Goal: Navigation & Orientation: Find specific page/section

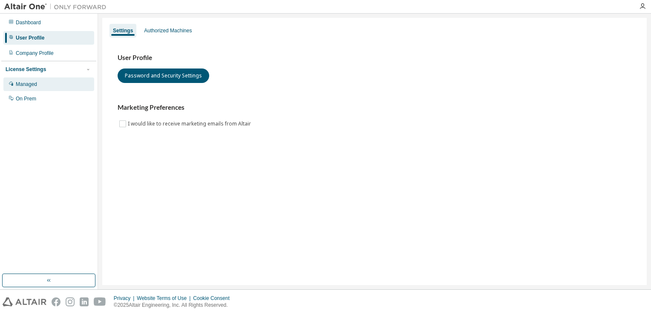
click at [24, 84] on div "Managed" at bounding box center [26, 84] width 21 height 7
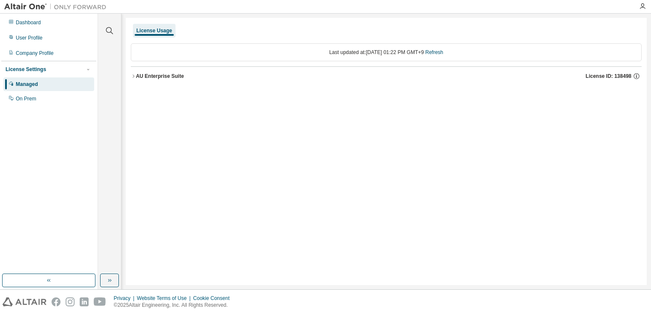
click at [134, 76] on icon "button" at bounding box center [134, 76] width 2 height 3
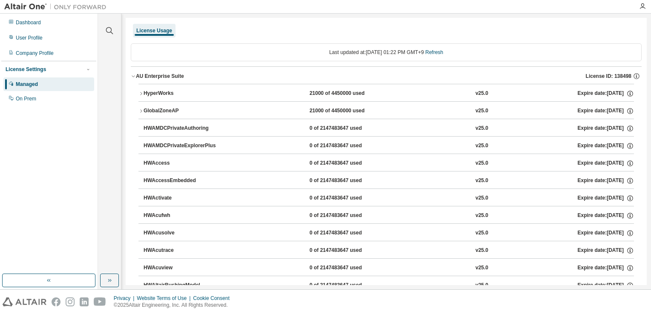
click at [133, 76] on icon "button" at bounding box center [133, 76] width 5 height 5
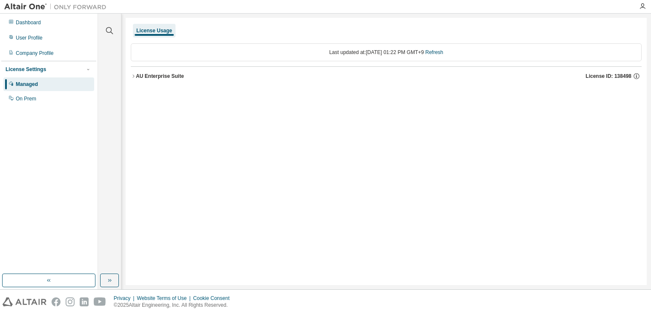
click at [133, 76] on icon "button" at bounding box center [133, 76] width 5 height 5
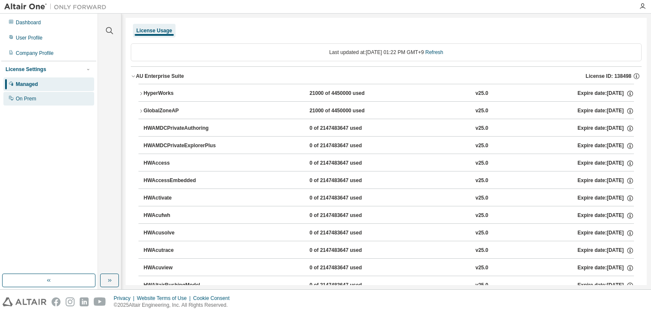
click at [43, 97] on div "On Prem" at bounding box center [48, 99] width 91 height 14
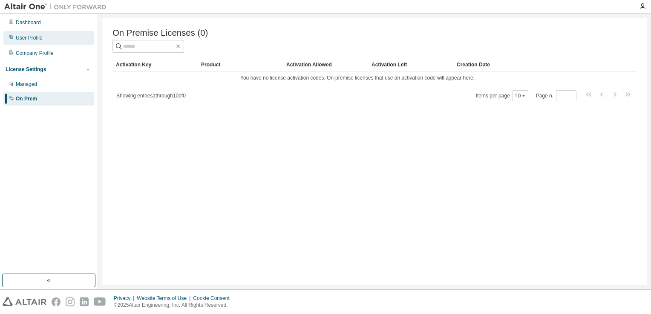
click at [31, 39] on div "User Profile" at bounding box center [29, 38] width 27 height 7
